Goal: Task Accomplishment & Management: Manage account settings

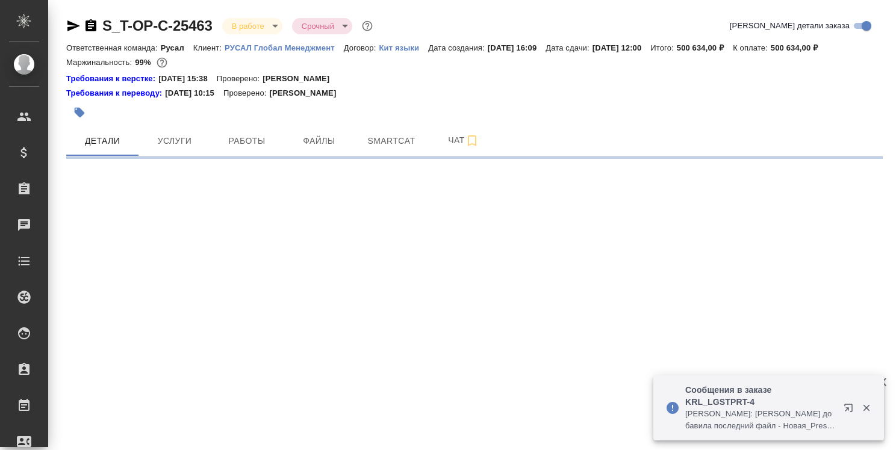
select select "RU"
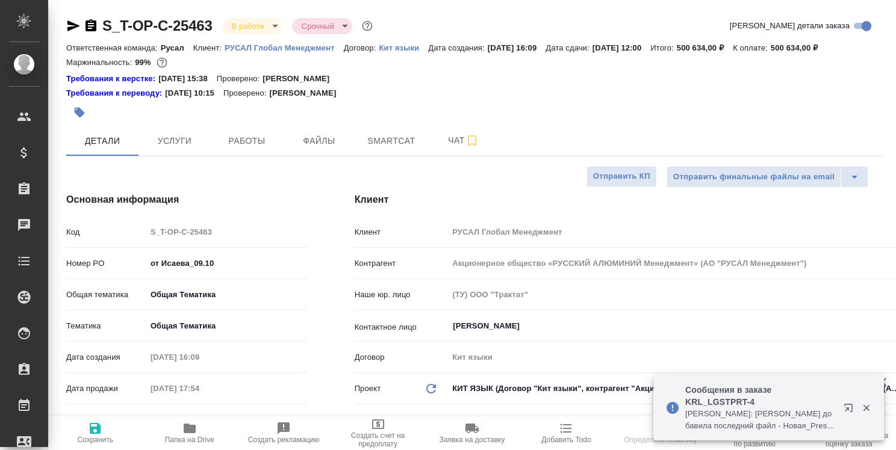
type textarea "x"
type input "[PERSON_NAME]"
click at [851, 409] on icon "button" at bounding box center [850, 410] width 14 height 14
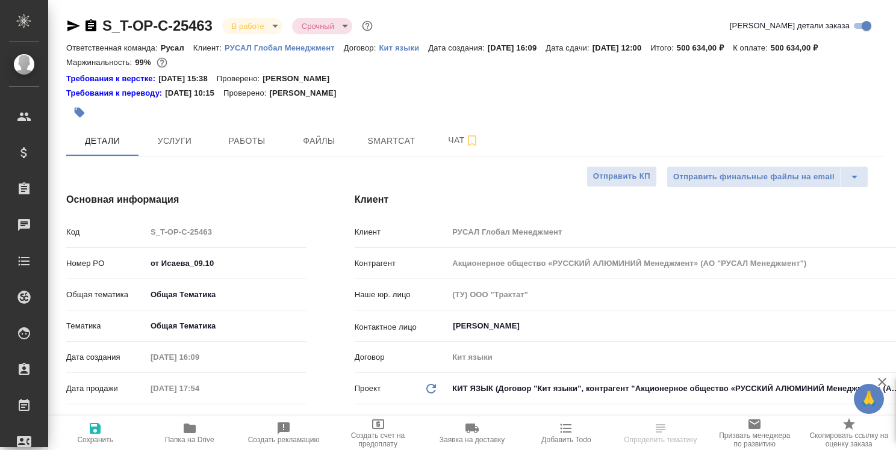
type textarea "x"
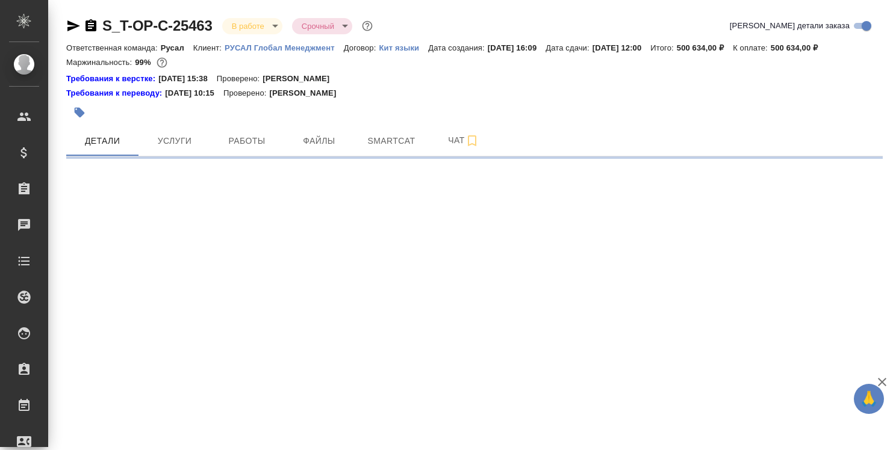
select select "RU"
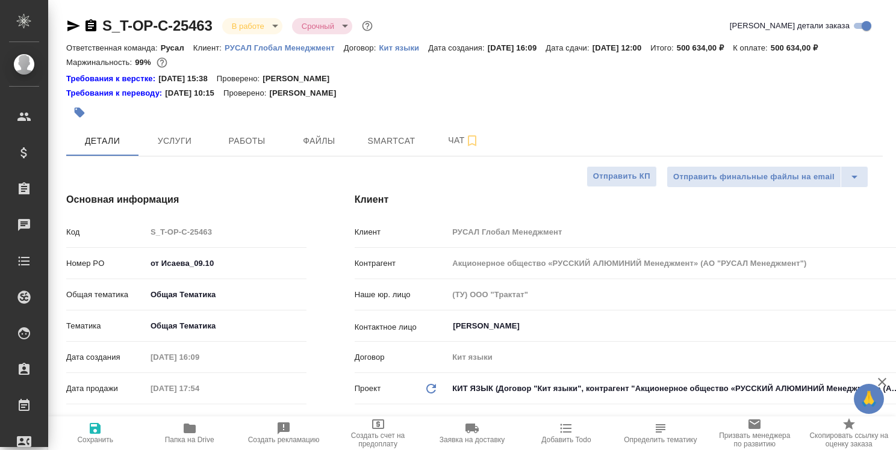
type textarea "x"
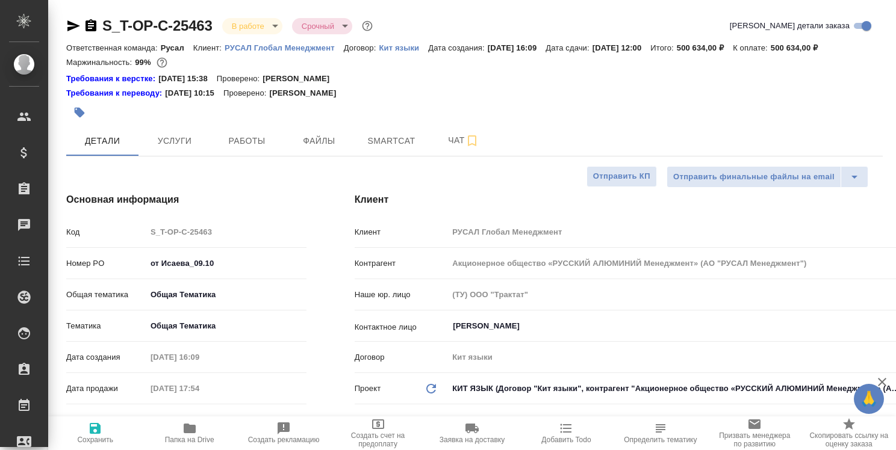
type textarea "x"
click at [193, 435] on icon "button" at bounding box center [189, 428] width 14 height 14
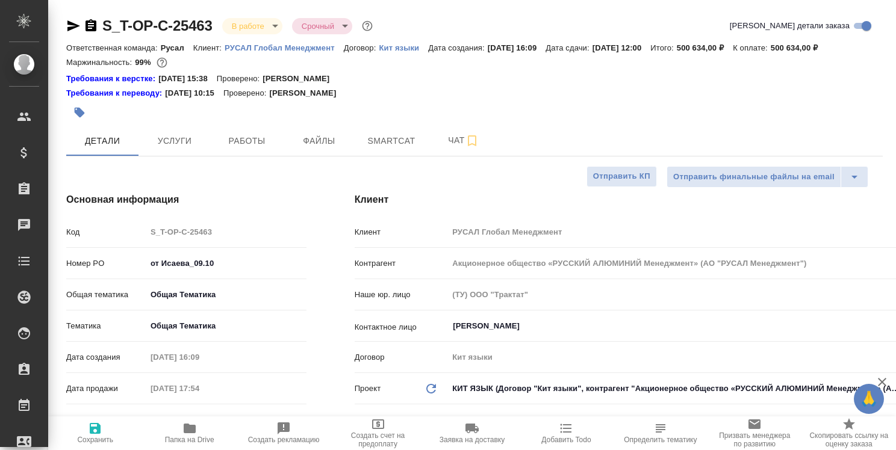
type textarea "x"
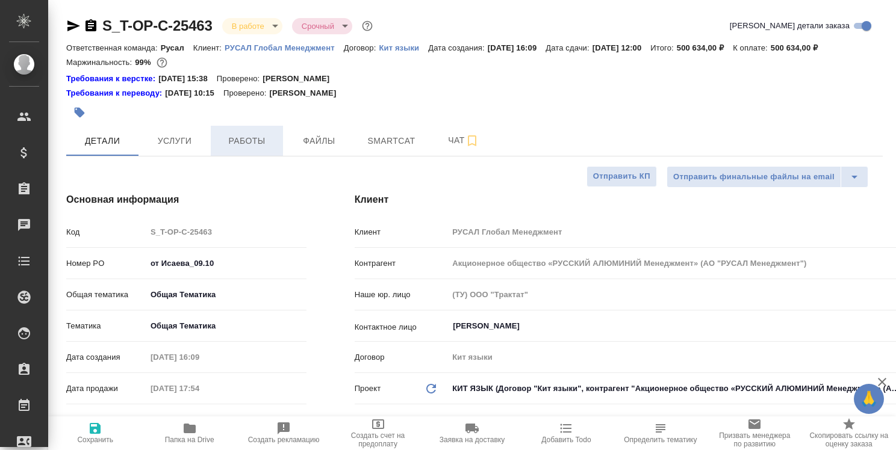
type textarea "x"
click at [264, 142] on span "Работы" at bounding box center [247, 141] width 58 height 15
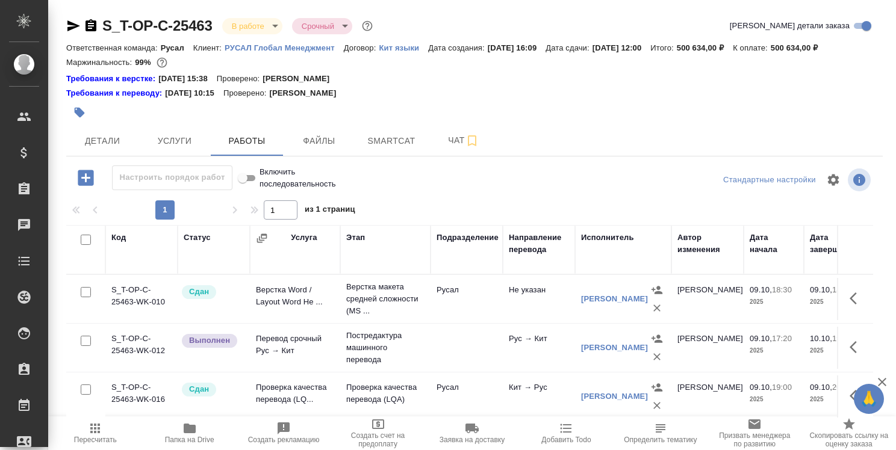
scroll to position [60, 0]
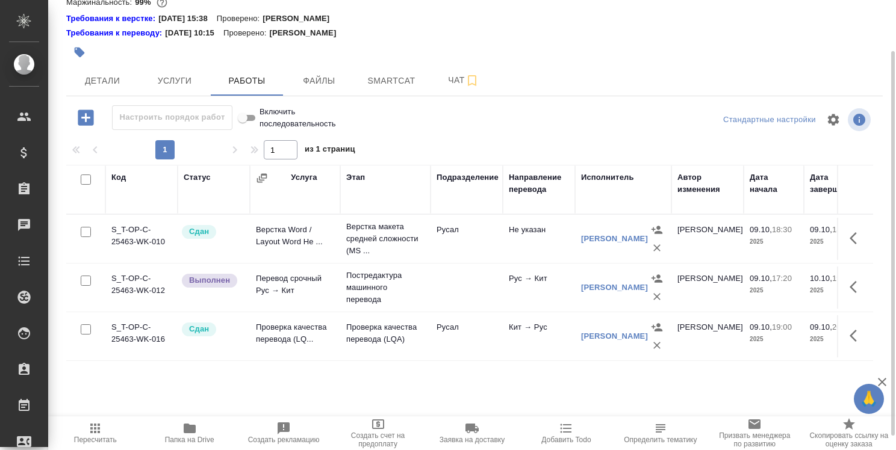
click at [185, 429] on icon "button" at bounding box center [190, 429] width 12 height 10
click at [396, 86] on span "Smartcat" at bounding box center [391, 80] width 58 height 15
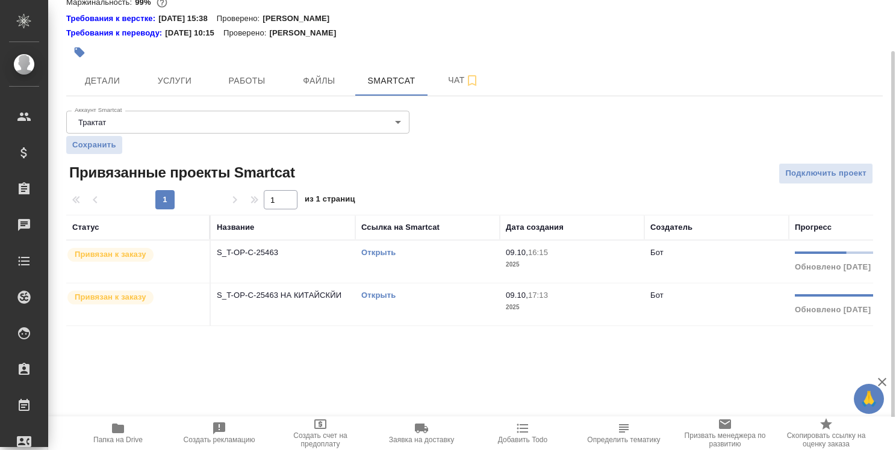
click at [390, 250] on link "Открыть" at bounding box center [378, 252] width 34 height 9
click at [385, 296] on link "Открыть" at bounding box center [378, 295] width 34 height 9
click at [377, 297] on link "Открыть" at bounding box center [378, 295] width 34 height 9
click at [383, 294] on link "Открыть" at bounding box center [378, 295] width 34 height 9
click at [373, 296] on link "Открыть" at bounding box center [378, 295] width 34 height 9
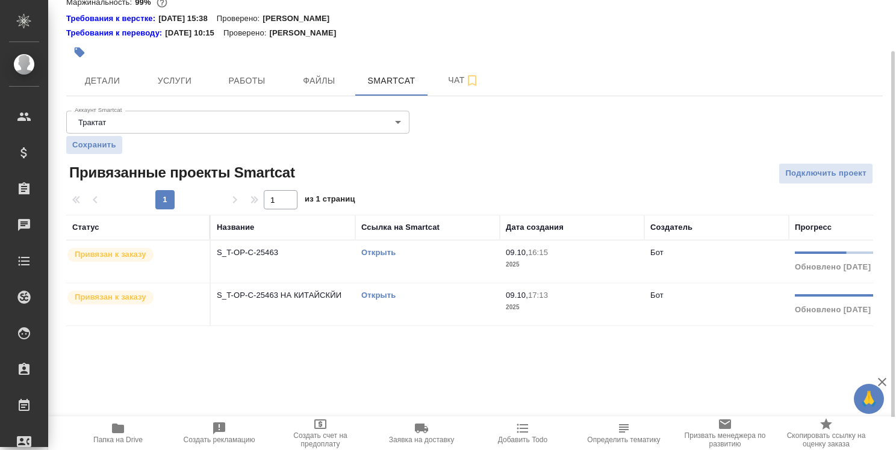
click at [397, 125] on body "🙏 .cls-1 fill:#fff; AWATERA Strelnikova Olga Клиенты Спецификации Заказы 0 Чаты…" at bounding box center [448, 225] width 896 height 450
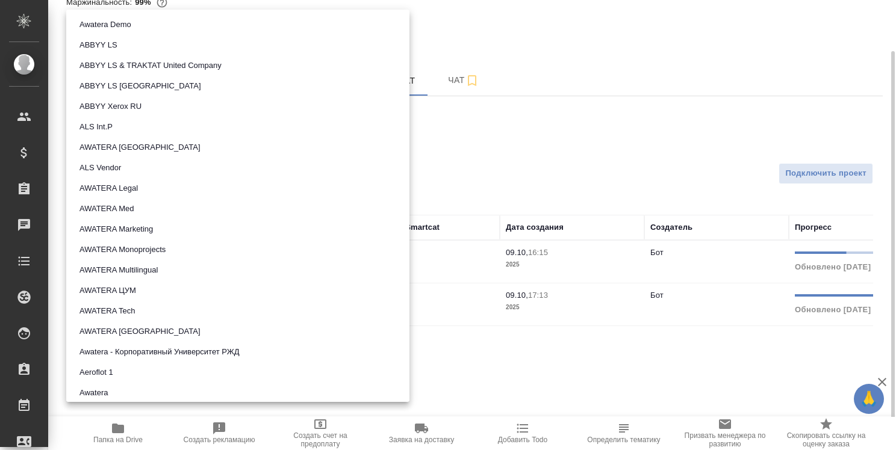
scroll to position [739, 0]
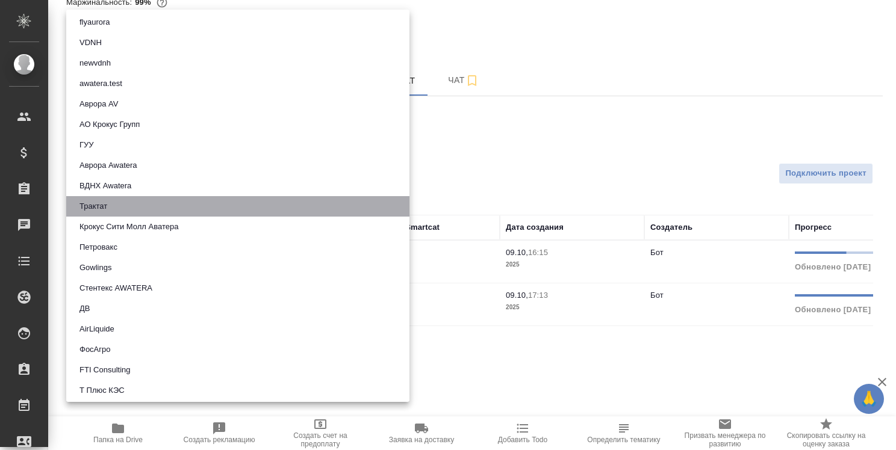
click at [344, 203] on li "Трактат" at bounding box center [237, 206] width 343 height 20
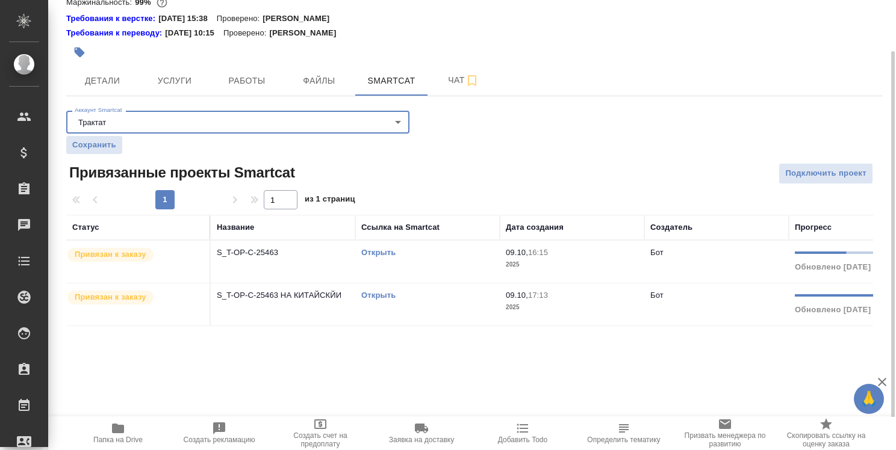
click at [383, 297] on link "Открыть" at bounding box center [378, 295] width 34 height 9
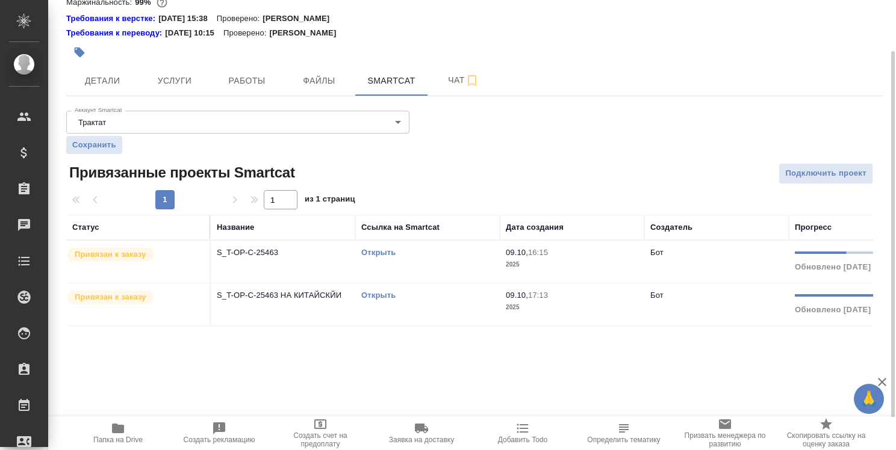
click at [381, 252] on link "Открыть" at bounding box center [378, 252] width 34 height 9
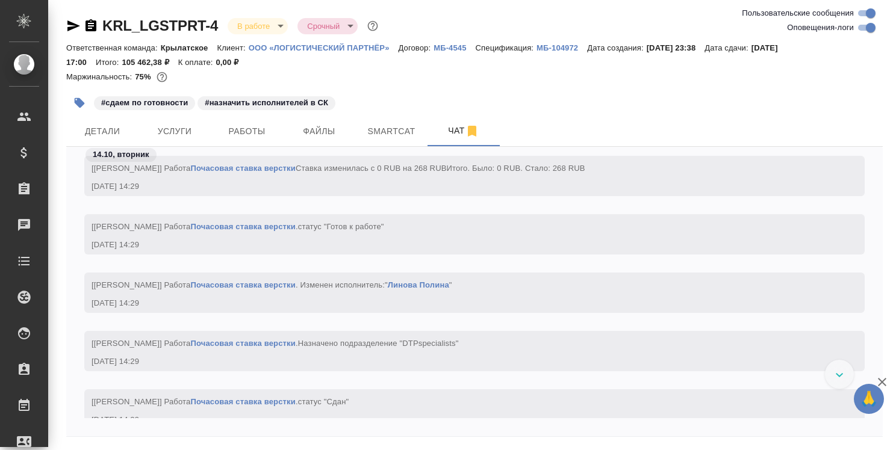
scroll to position [12336, 0]
